Goal: Transaction & Acquisition: Purchase product/service

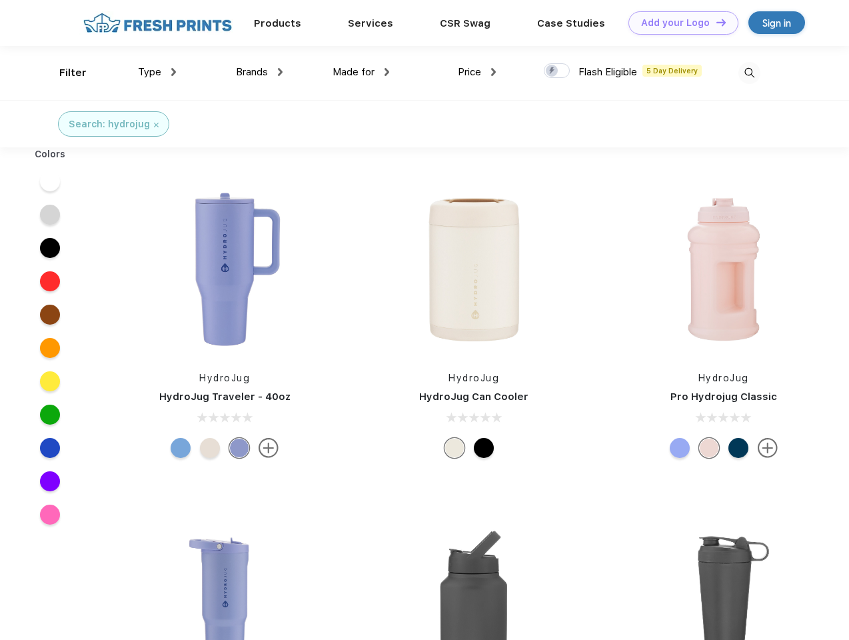
click at [679, 23] on link "Add your Logo Design Tool" at bounding box center [684, 22] width 110 height 23
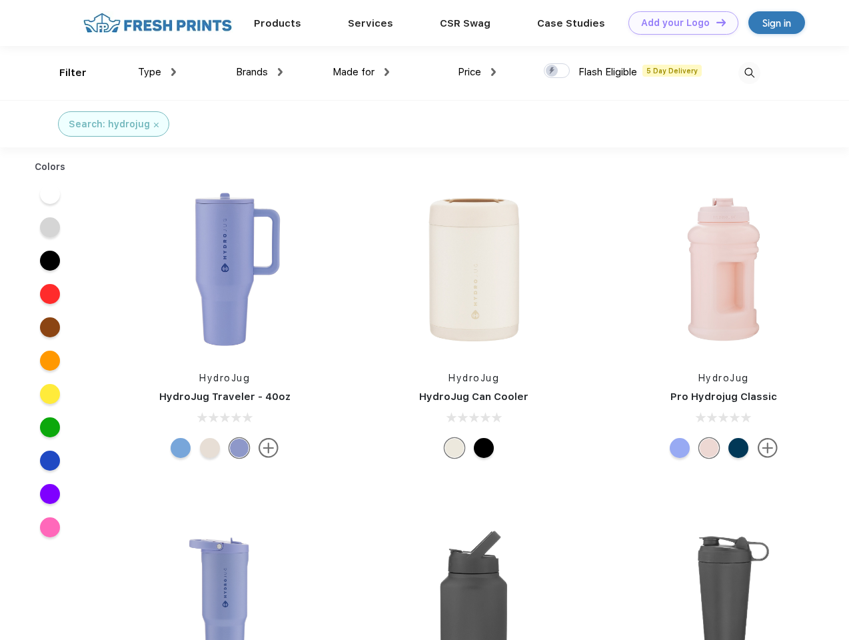
click at [0, 0] on div "Design Tool" at bounding box center [0, 0] width 0 height 0
click at [715, 22] on link "Add your Logo Design Tool" at bounding box center [684, 22] width 110 height 23
click at [64, 73] on div "Filter" at bounding box center [72, 72] width 27 height 15
click at [157, 72] on span "Type" at bounding box center [149, 72] width 23 height 12
click at [259, 72] on span "Brands" at bounding box center [252, 72] width 32 height 12
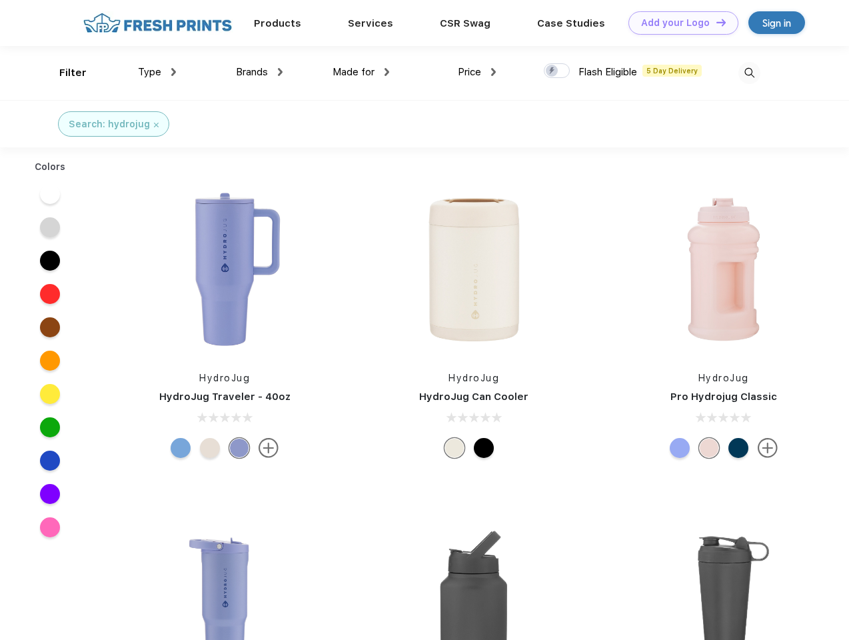
click at [361, 72] on span "Made for" at bounding box center [354, 72] width 42 height 12
click at [477, 72] on span "Price" at bounding box center [469, 72] width 23 height 12
click at [557, 71] on div at bounding box center [557, 70] width 26 height 15
click at [553, 71] on input "checkbox" at bounding box center [548, 67] width 9 height 9
click at [749, 73] on img at bounding box center [749, 73] width 22 height 22
